Goal: Navigation & Orientation: Go to known website

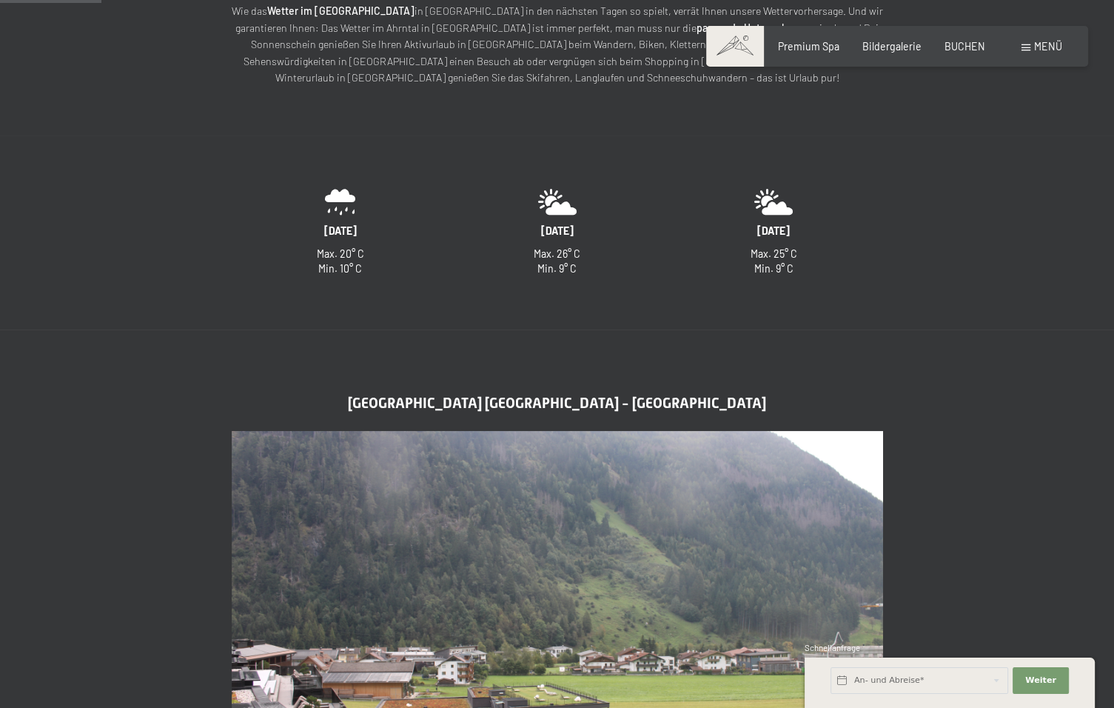
scroll to position [444, 0]
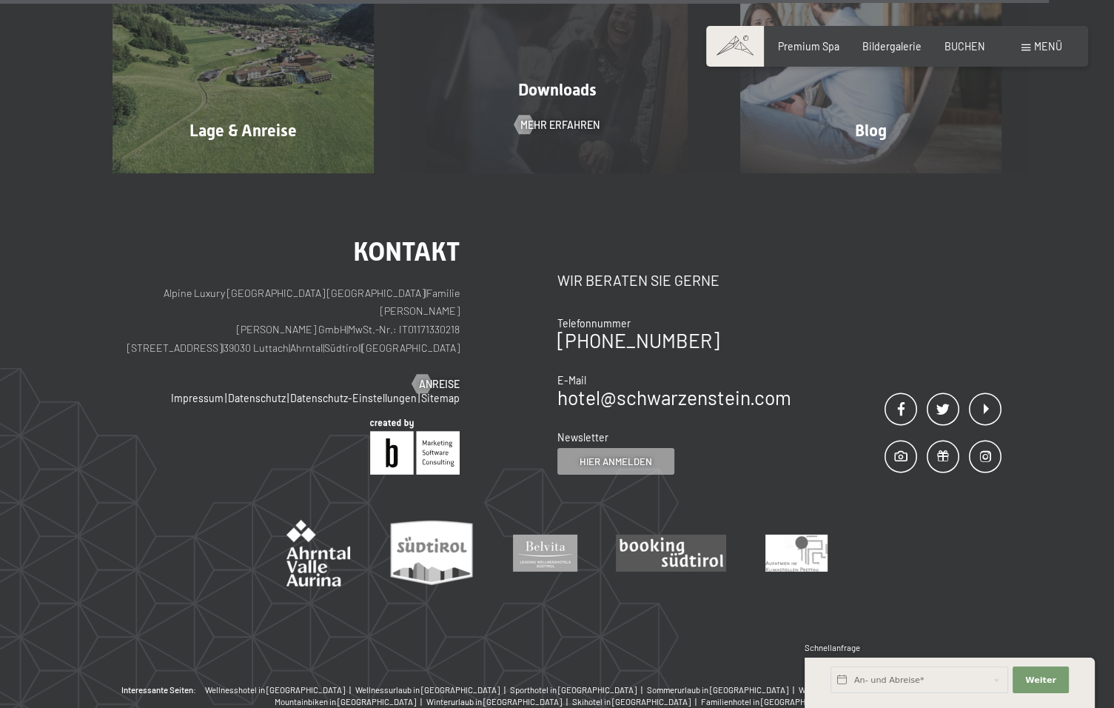
scroll to position [4517, 0]
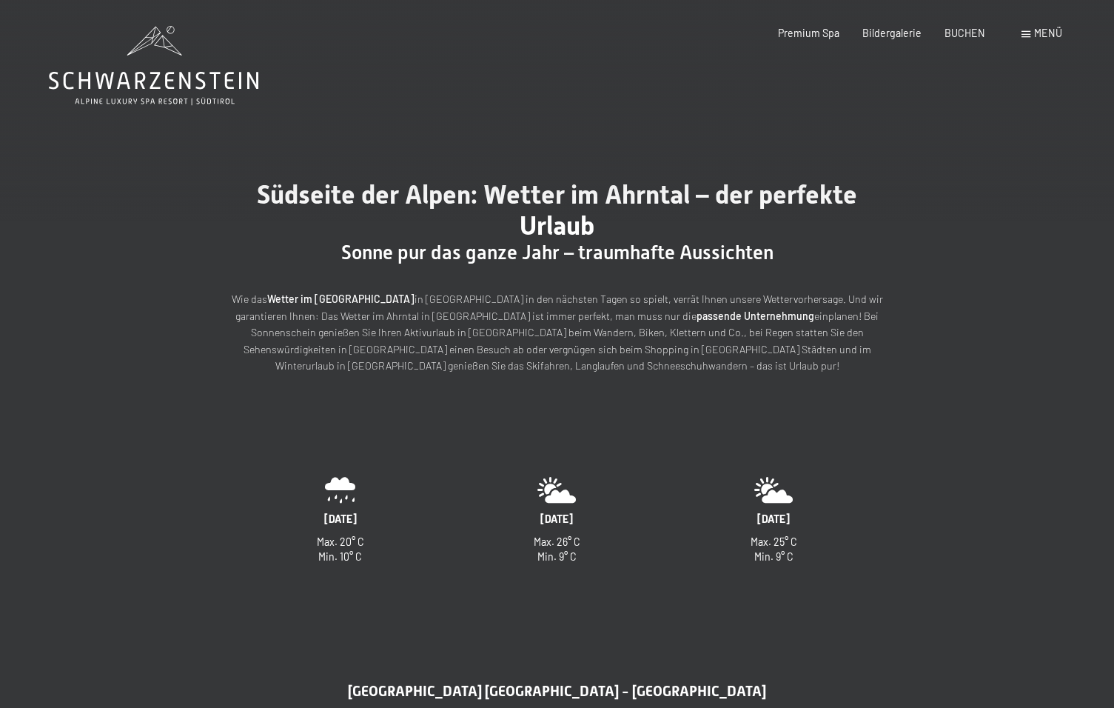
click at [153, 79] on icon at bounding box center [154, 65] width 210 height 79
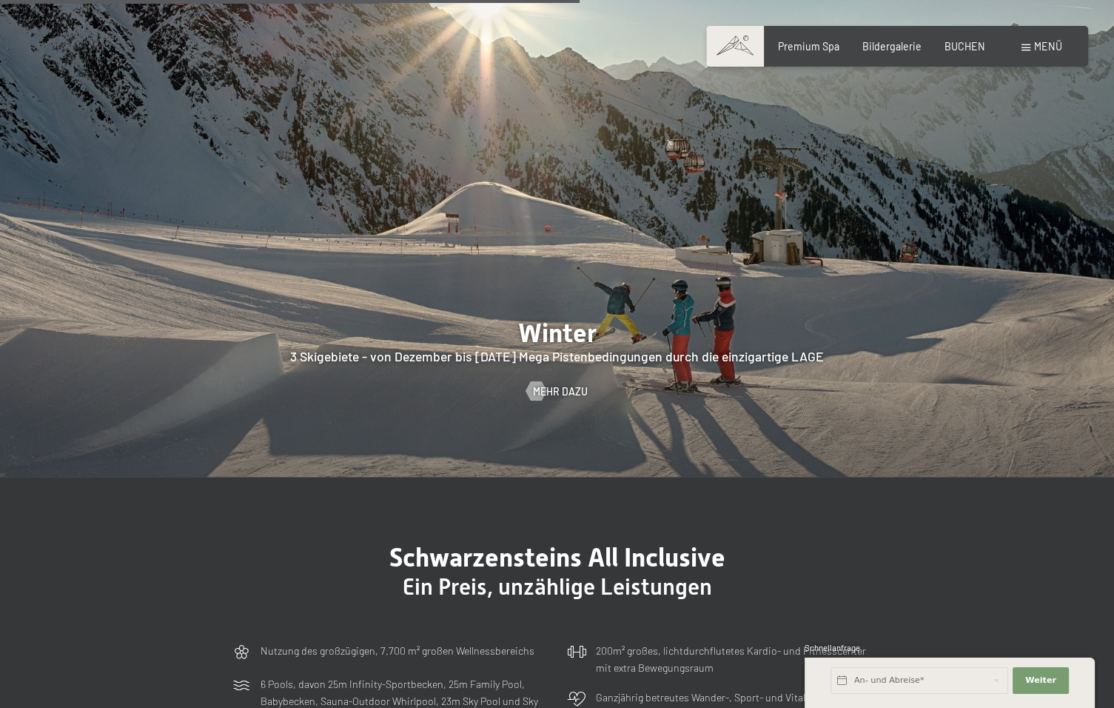
scroll to position [3332, 0]
